Goal: Task Accomplishment & Management: Manage account settings

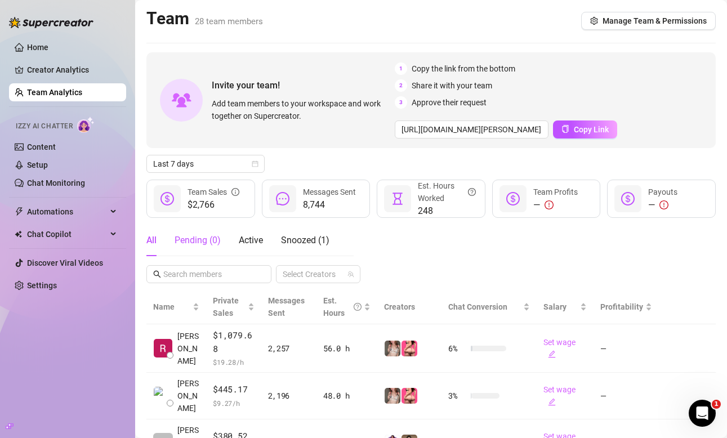
click at [207, 241] on div "Pending ( 0 )" at bounding box center [198, 241] width 46 height 14
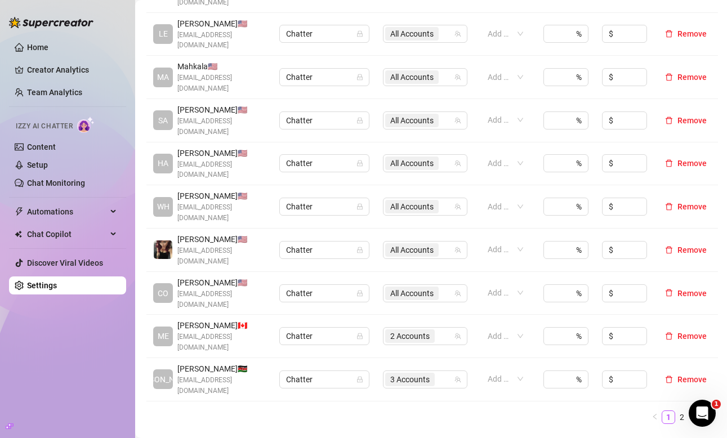
scroll to position [350, 0]
click at [682, 411] on link "2" at bounding box center [682, 417] width 12 height 12
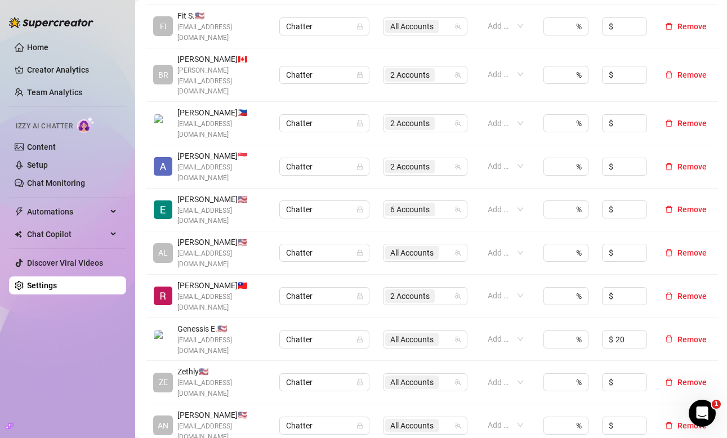
scroll to position [313, 0]
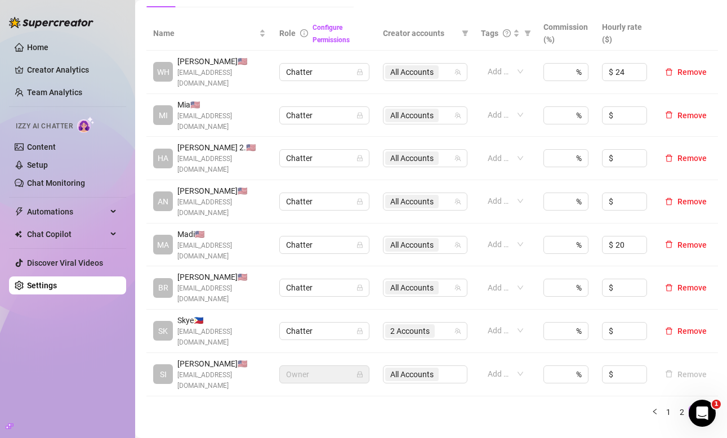
scroll to position [247, 0]
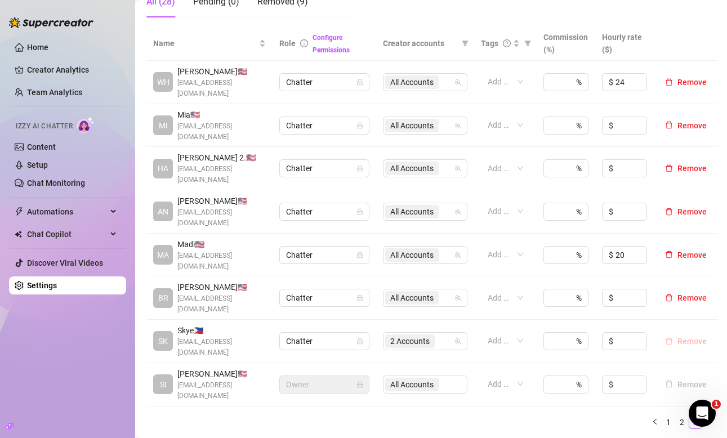
click at [681, 337] on span "Remove" at bounding box center [692, 341] width 29 height 9
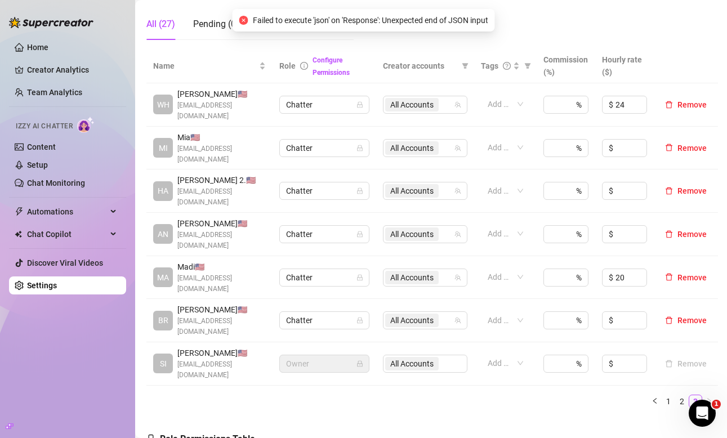
scroll to position [215, 0]
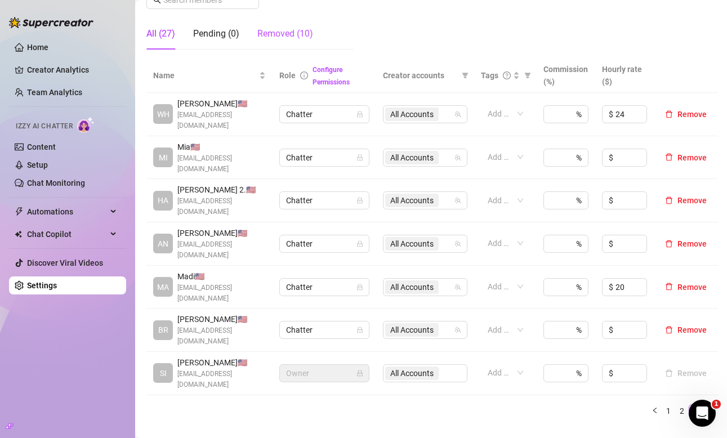
click at [309, 37] on div "Removed (10)" at bounding box center [285, 34] width 56 height 14
